Goal: Information Seeking & Learning: Learn about a topic

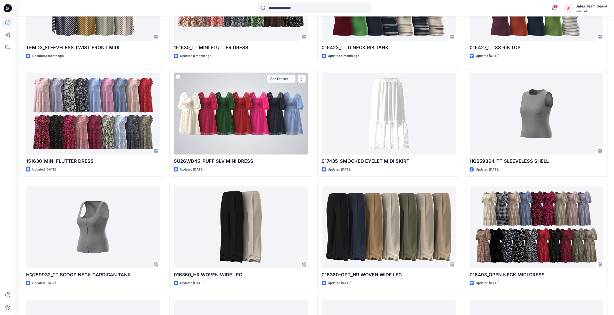
scroll to position [876, 0]
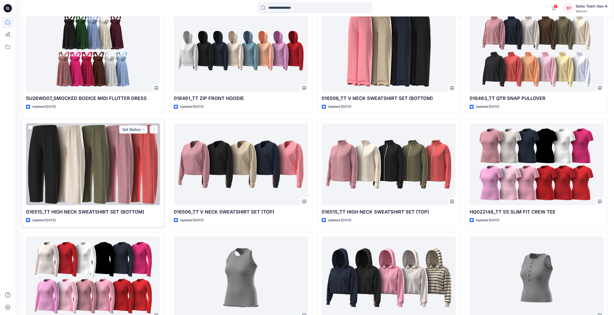
click at [131, 157] on div at bounding box center [93, 165] width 134 height 82
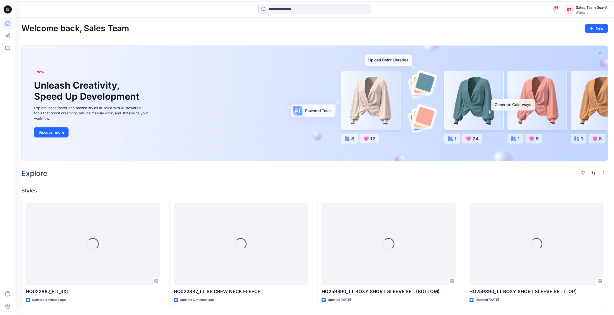
scroll to position [876, 0]
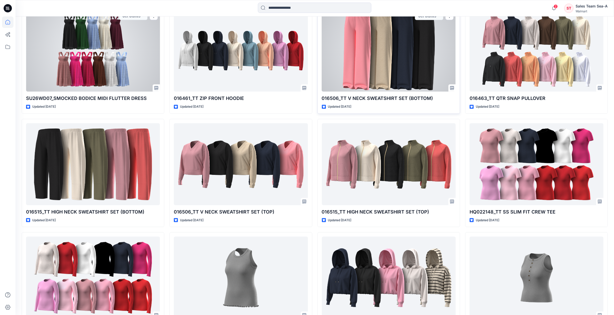
click at [377, 68] on div at bounding box center [389, 51] width 134 height 82
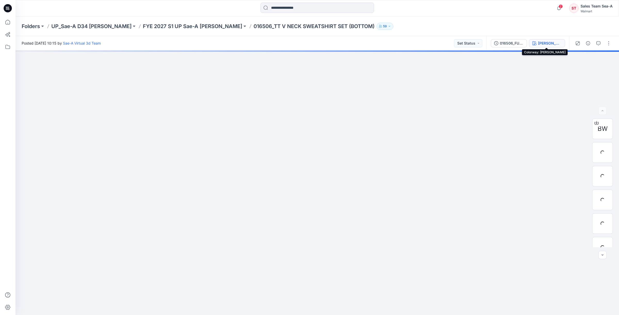
click at [550, 43] on div "[PERSON_NAME]" at bounding box center [550, 43] width 24 height 6
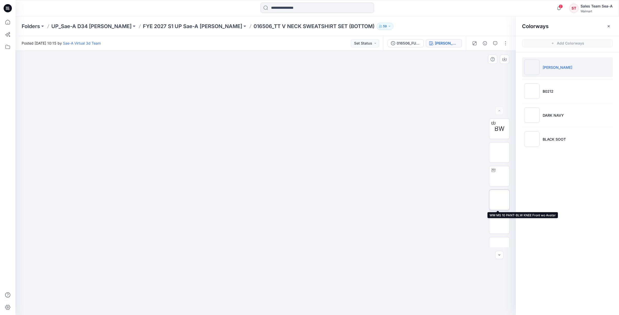
click at [499, 200] on img at bounding box center [499, 200] width 0 height 0
